Goal: Find specific page/section: Find specific page/section

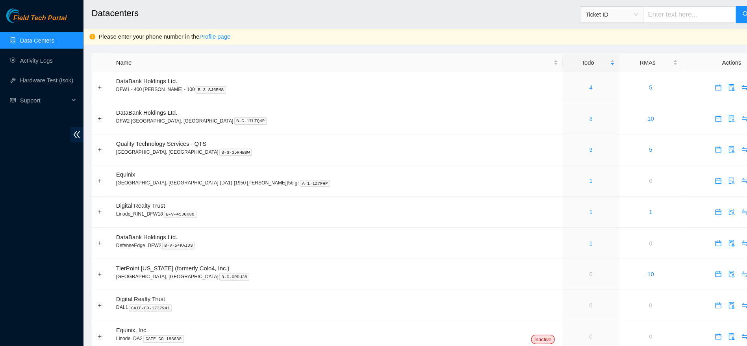
click at [36, 41] on link "Data Centers" at bounding box center [35, 38] width 32 height 6
click at [537, 112] on div "2" at bounding box center [559, 112] width 45 height 9
